Goal: Transaction & Acquisition: Book appointment/travel/reservation

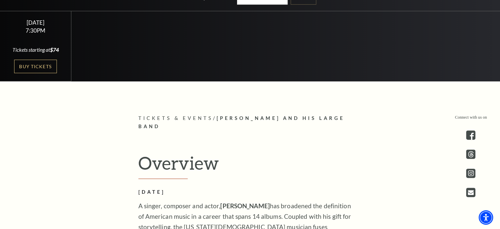
scroll to position [230, 0]
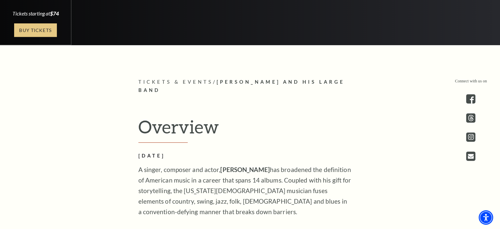
click at [32, 26] on link "Buy Tickets" at bounding box center [35, 29] width 43 height 13
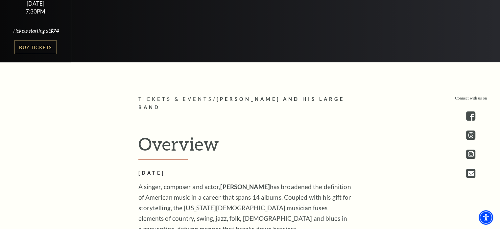
scroll to position [197, 0]
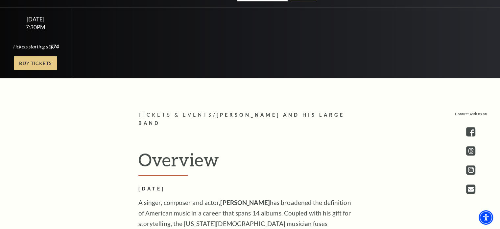
click at [49, 61] on link "Buy Tickets" at bounding box center [35, 62] width 43 height 13
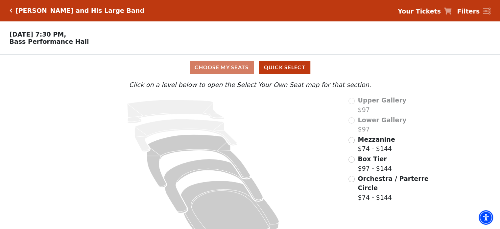
scroll to position [17, 0]
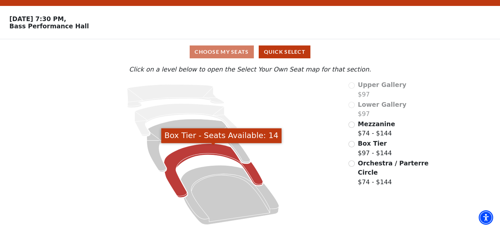
click at [197, 152] on icon "Box Tier - Seats Available: 14" at bounding box center [213, 170] width 99 height 54
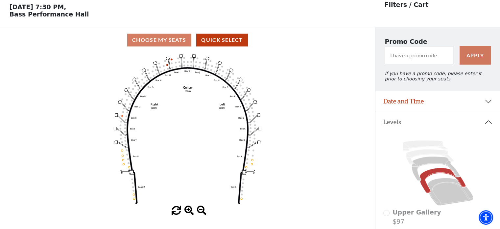
scroll to position [30, 0]
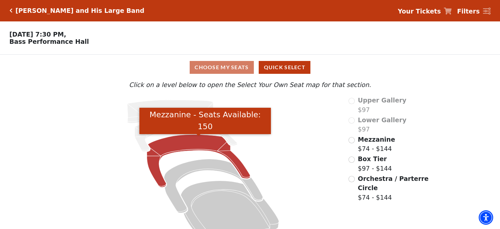
click at [191, 143] on icon "Mezzanine - Seats Available: 150" at bounding box center [199, 160] width 104 height 53
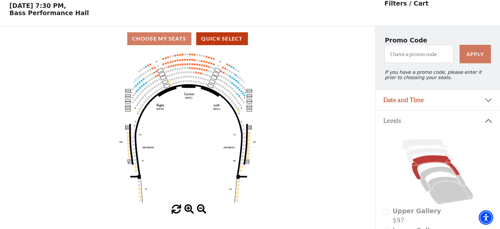
scroll to position [30, 0]
